Goal: Transaction & Acquisition: Obtain resource

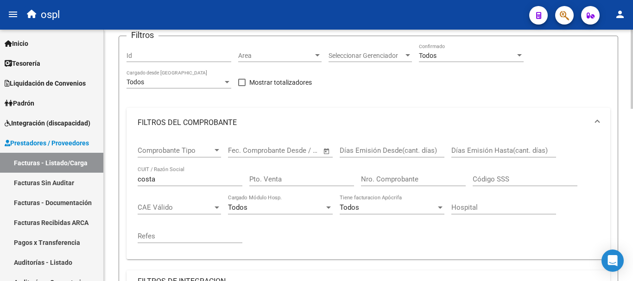
scroll to position [86, 0]
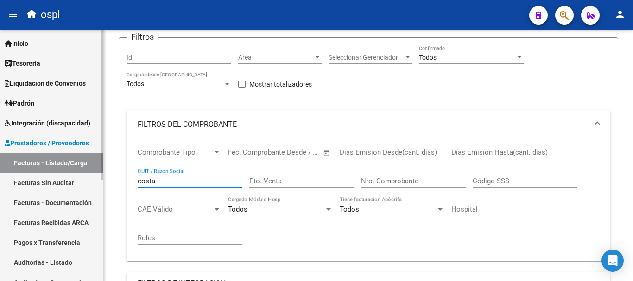
drag, startPoint x: 106, startPoint y: 180, endPoint x: 95, endPoint y: 149, distance: 32.8
click at [96, 178] on mat-sidenav-container "Firma Express Inicio Calendario SSS Instructivos Contacto OS Tesorería Extracto…" at bounding box center [316, 155] width 633 height 251
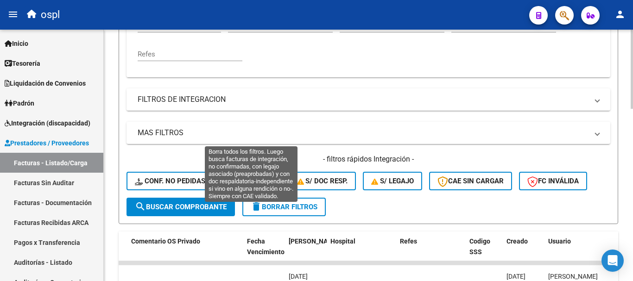
scroll to position [317, 0]
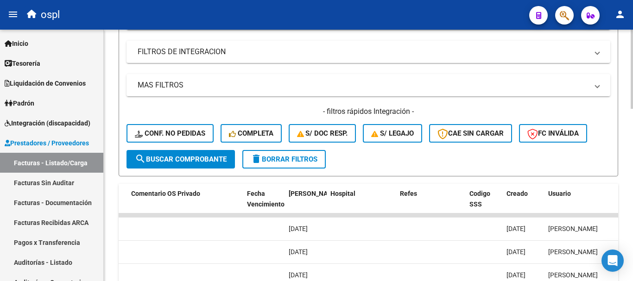
type input "clara del mar"
click at [215, 160] on span "search Buscar Comprobante" at bounding box center [181, 159] width 92 height 8
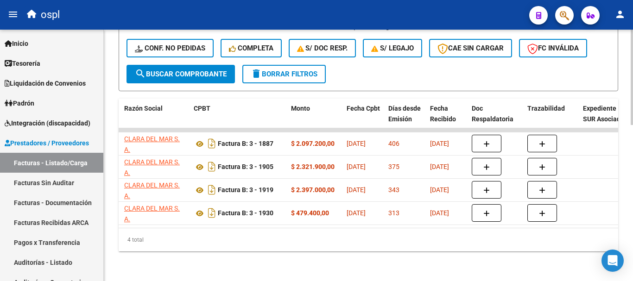
scroll to position [0, 280]
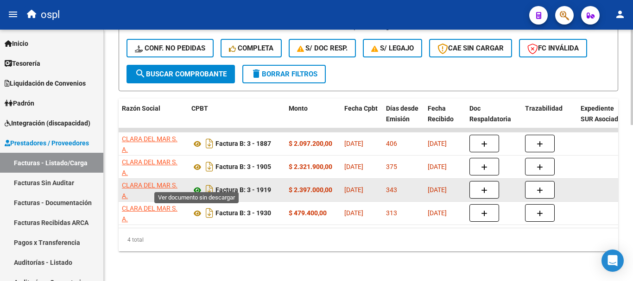
click at [196, 185] on icon at bounding box center [197, 190] width 12 height 11
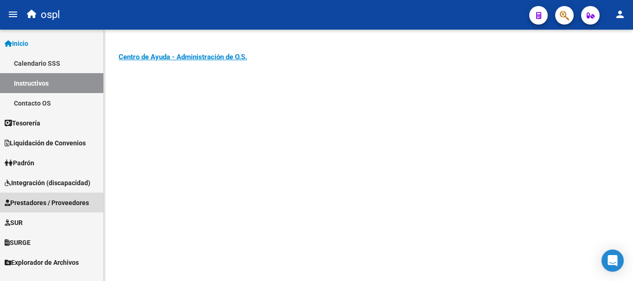
click at [38, 198] on span "Prestadores / Proveedores" at bounding box center [47, 203] width 84 height 10
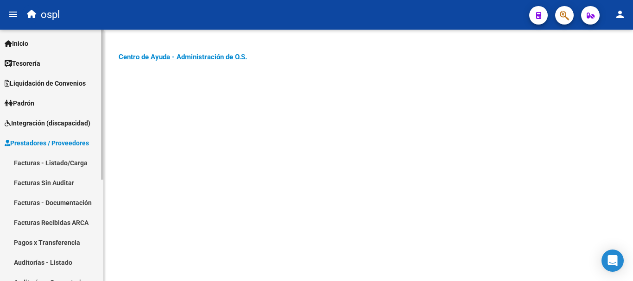
click at [45, 162] on link "Facturas - Listado/Carga" at bounding box center [51, 163] width 103 height 20
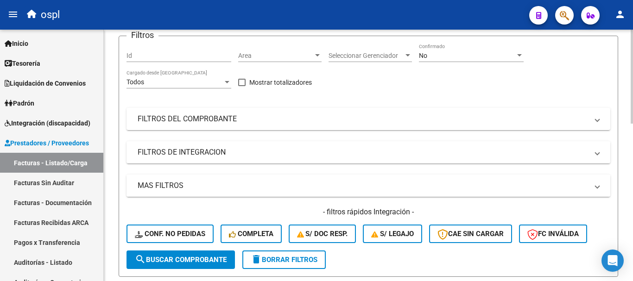
scroll to position [93, 0]
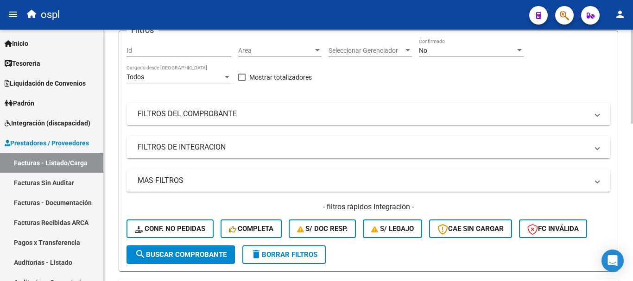
click at [192, 119] on mat-expansion-panel-header "FILTROS DEL COMPROBANTE" at bounding box center [367, 114] width 483 height 22
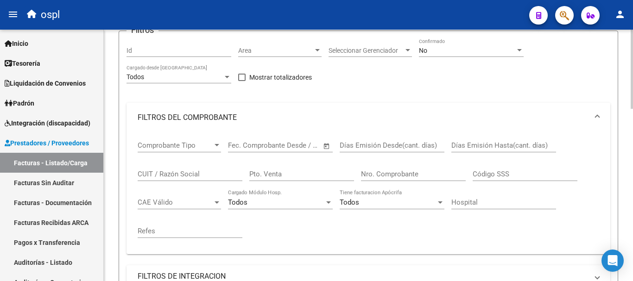
click at [187, 174] on input "CUIT / Razón Social" at bounding box center [190, 174] width 105 height 8
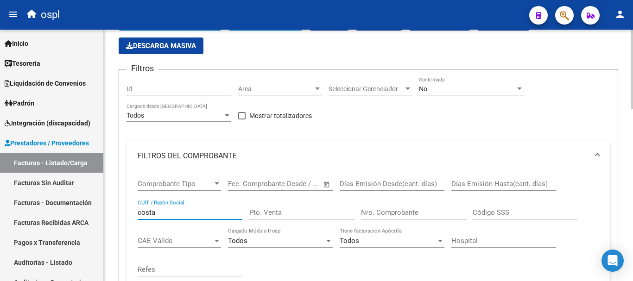
scroll to position [0, 0]
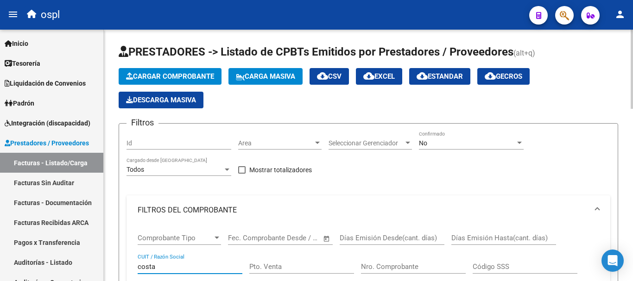
type input "costa"
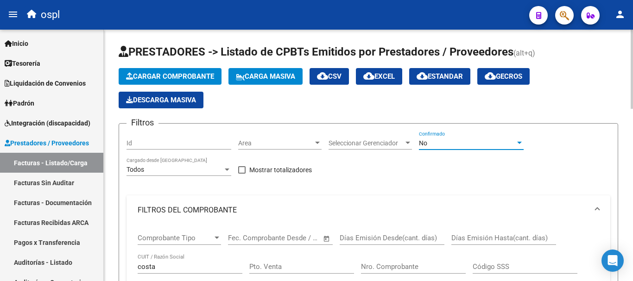
click at [443, 141] on div "No" at bounding box center [467, 143] width 96 height 8
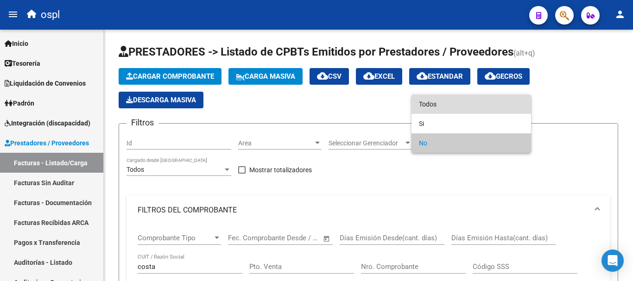
click at [447, 103] on span "Todos" at bounding box center [471, 103] width 105 height 19
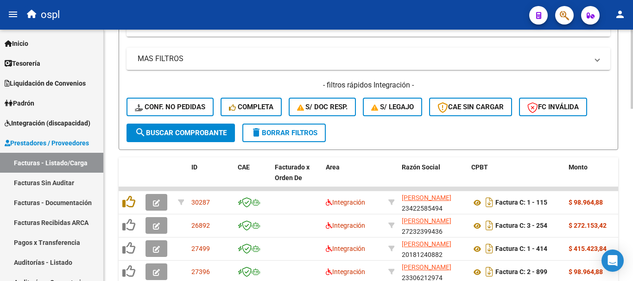
scroll to position [317, 0]
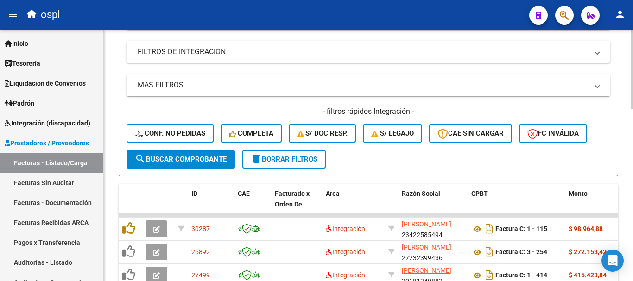
click at [168, 157] on span "search Buscar Comprobante" at bounding box center [181, 159] width 92 height 8
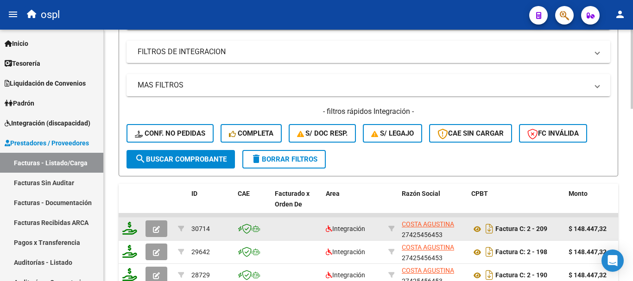
scroll to position [2, 0]
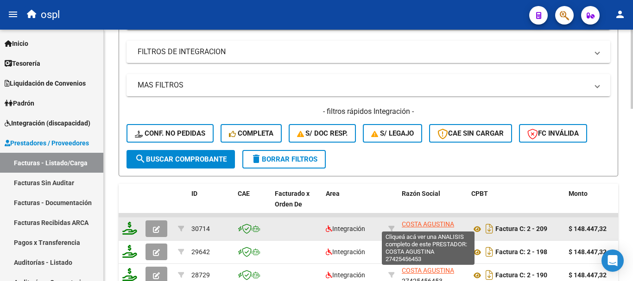
click at [446, 224] on span "COSTA AGUSTINA" at bounding box center [427, 223] width 52 height 7
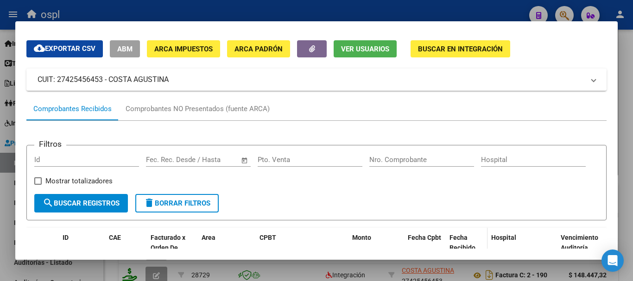
scroll to position [0, 0]
